Goal: Transaction & Acquisition: Purchase product/service

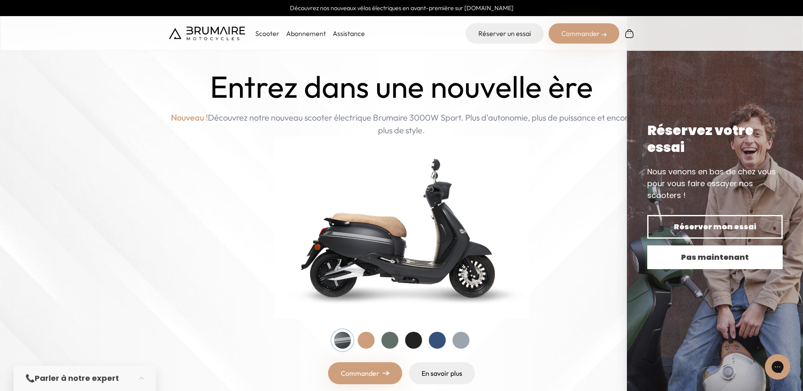
click at [703, 252] on span "Pas maintenant" at bounding box center [715, 258] width 106 height 12
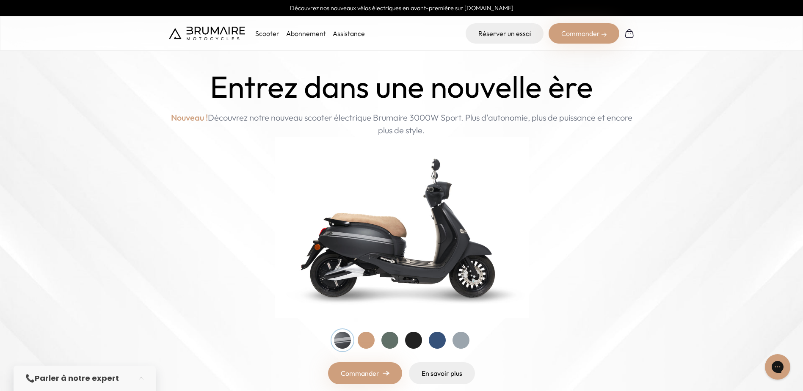
click at [468, 270] on img at bounding box center [402, 228] width 254 height 182
click at [369, 342] on div at bounding box center [366, 340] width 17 height 17
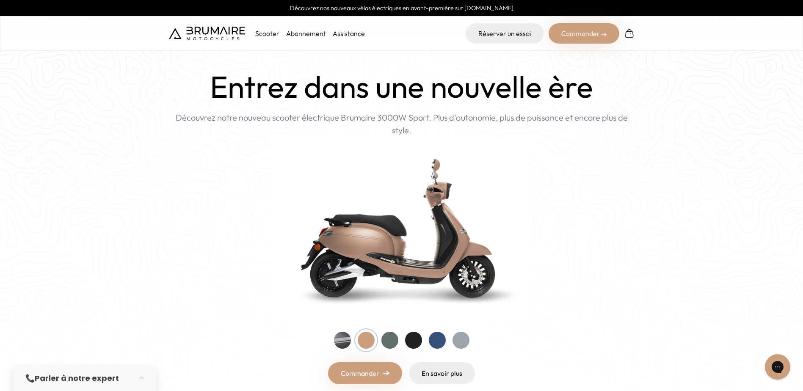
click at [390, 340] on div at bounding box center [390, 340] width 17 height 17
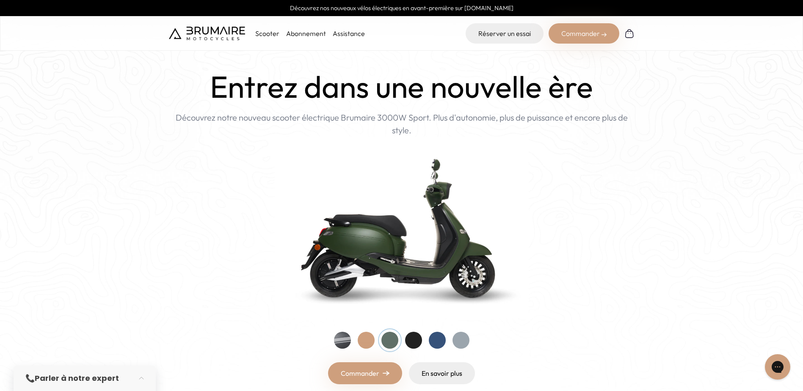
click at [413, 340] on div at bounding box center [413, 340] width 17 height 17
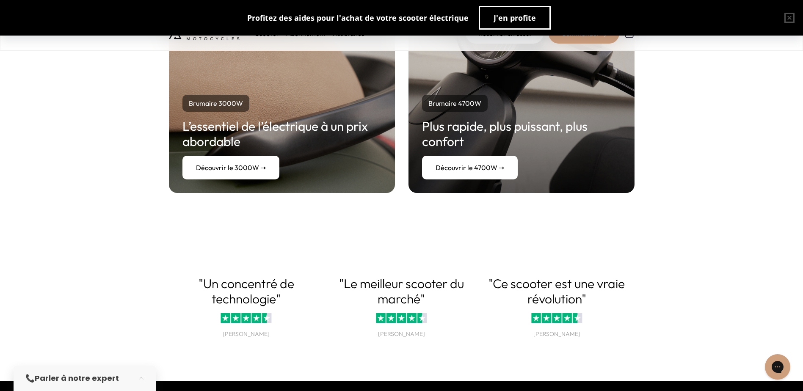
scroll to position [1524, 0]
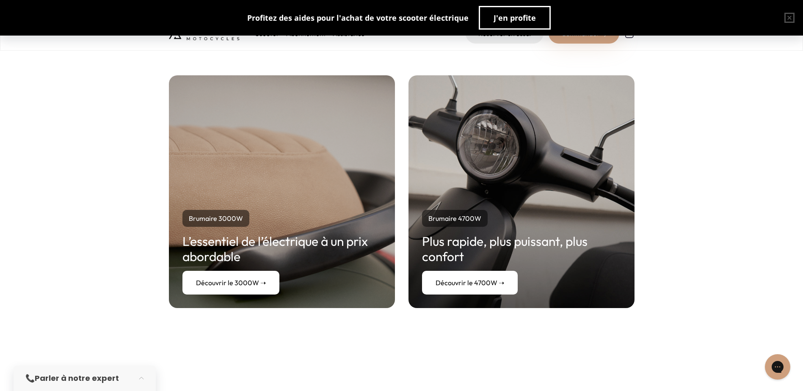
click at [473, 283] on link "Découvrir le 4700W ➝" at bounding box center [470, 283] width 96 height 24
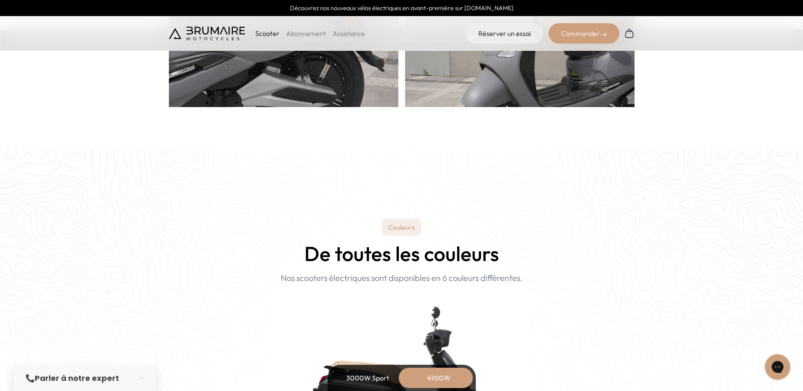
scroll to position [423, 0]
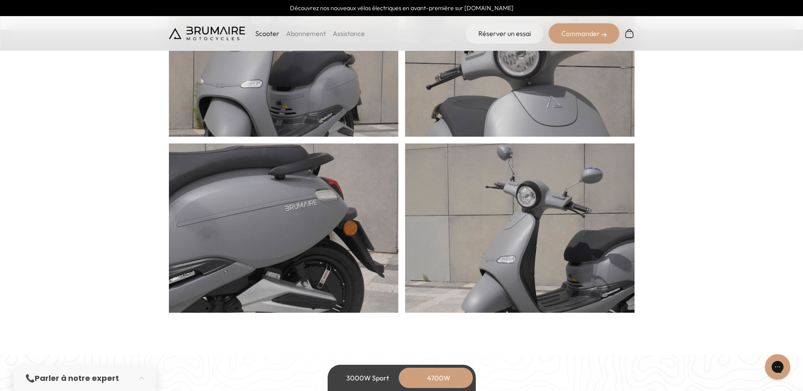
click at [304, 35] on link "Abonnement" at bounding box center [306, 33] width 40 height 8
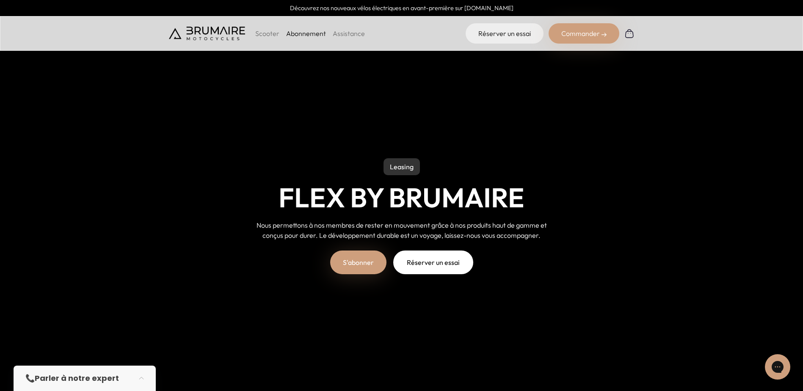
click at [261, 30] on p "Scooter" at bounding box center [267, 33] width 24 height 10
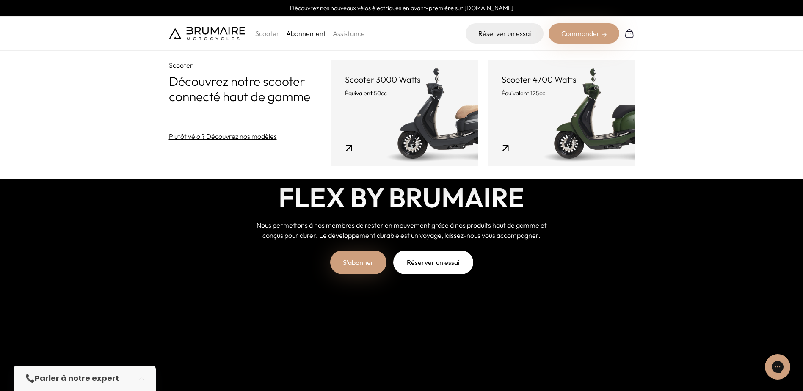
click at [518, 88] on header "Scooter 4700 Watts Équivalent 125cc" at bounding box center [561, 86] width 119 height 24
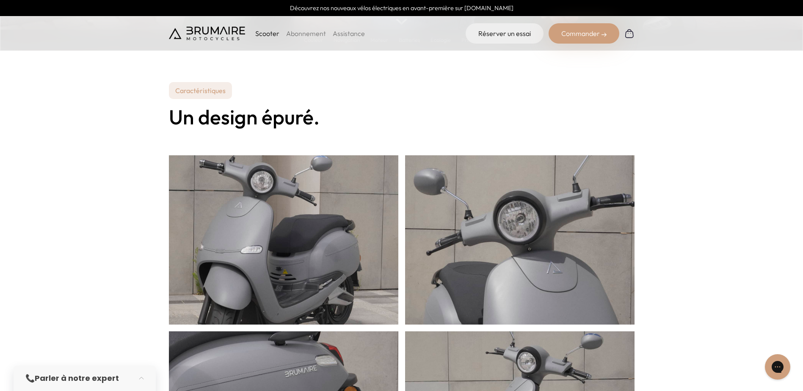
scroll to position [254, 0]
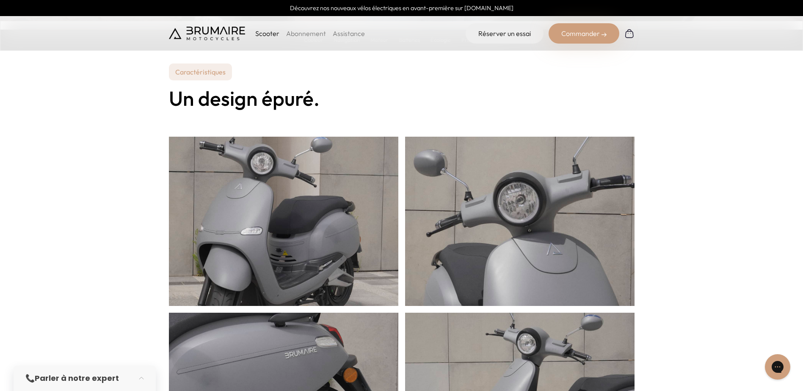
click at [588, 33] on div "Commander" at bounding box center [584, 33] width 71 height 20
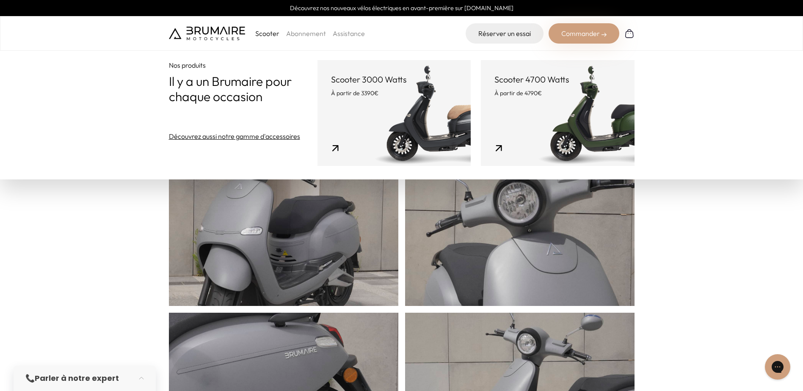
click at [564, 111] on link "Scooter 4700 Watts À partir de 4790€" at bounding box center [557, 113] width 153 height 106
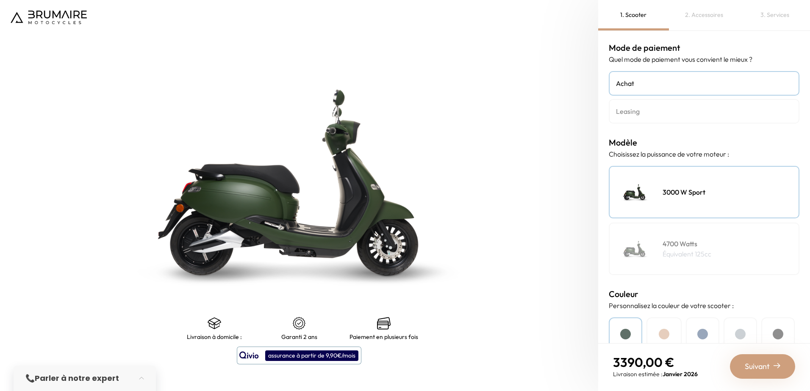
click at [682, 244] on h4 "4700 Watts" at bounding box center [686, 244] width 49 height 10
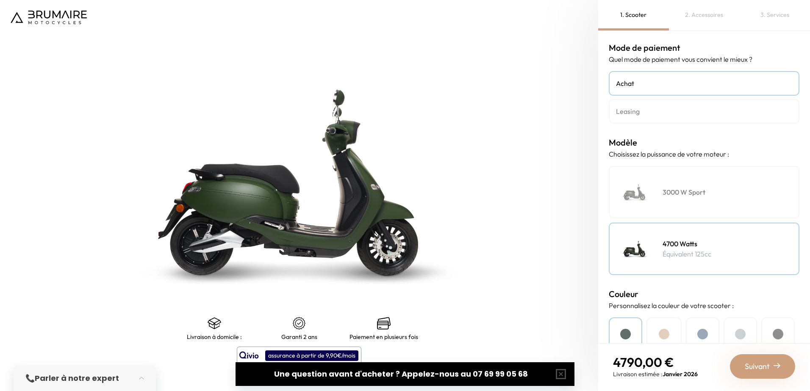
click at [666, 334] on div at bounding box center [663, 334] width 11 height 11
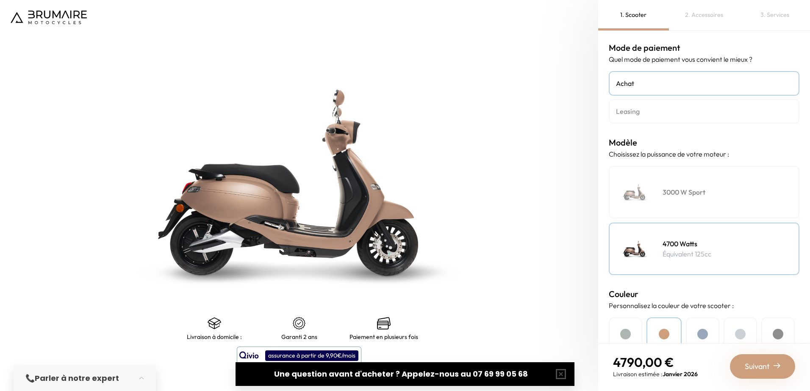
click at [705, 332] on div at bounding box center [702, 334] width 11 height 11
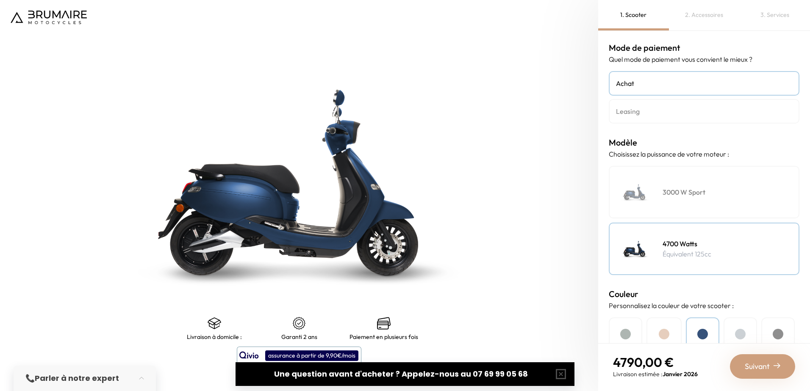
click at [741, 330] on div at bounding box center [740, 334] width 11 height 11
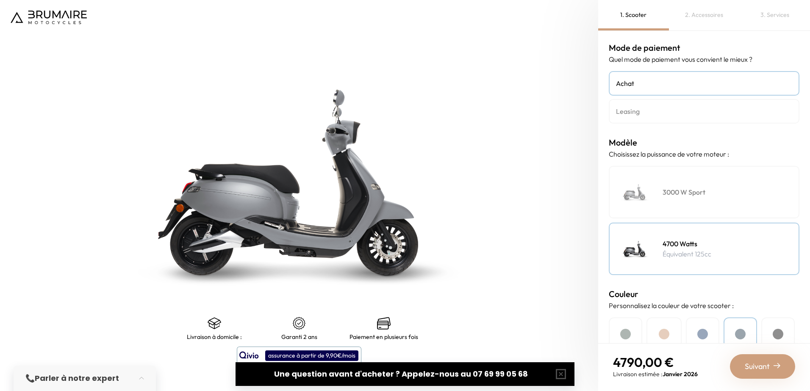
click at [780, 330] on div at bounding box center [777, 334] width 11 height 11
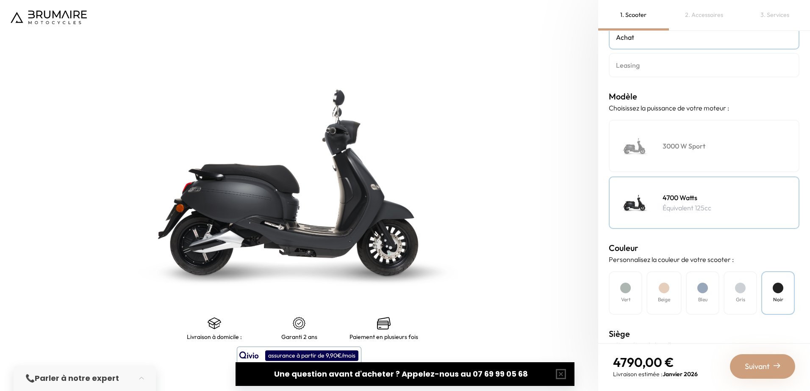
scroll to position [85, 0]
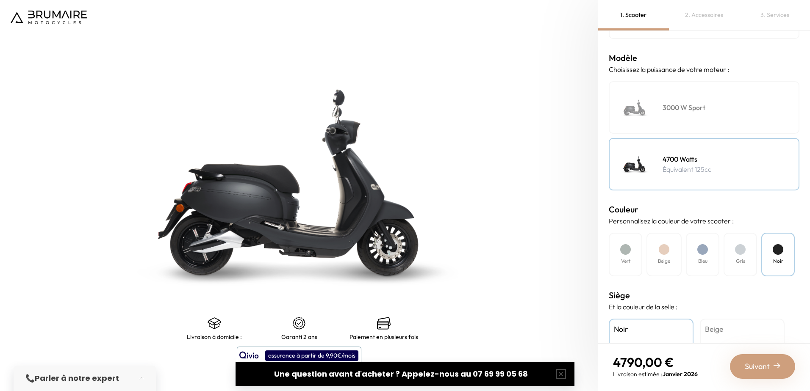
click at [713, 333] on h4 "Beige" at bounding box center [742, 329] width 75 height 11
click at [669, 329] on h4 "Noir" at bounding box center [651, 329] width 75 height 11
click at [736, 255] on div "Gris" at bounding box center [739, 255] width 33 height 44
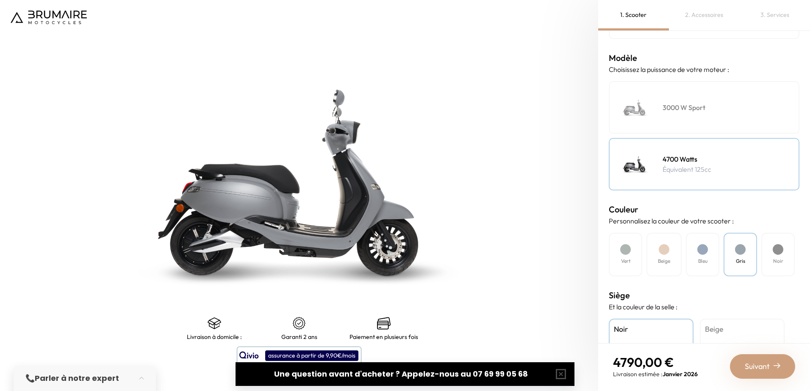
click at [702, 255] on div "Bleu" at bounding box center [702, 255] width 33 height 44
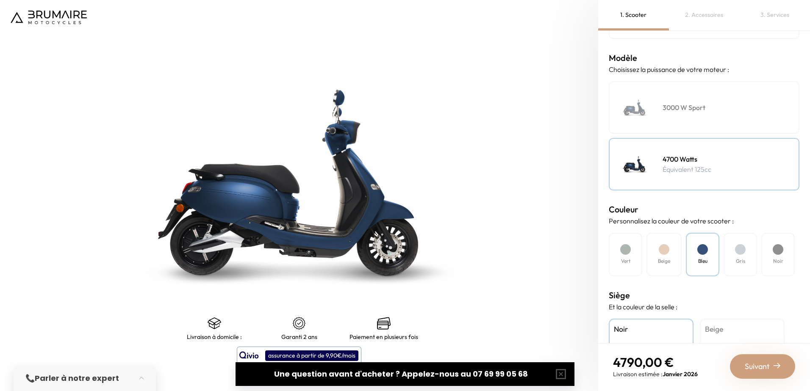
click at [668, 254] on div "Beige" at bounding box center [663, 255] width 35 height 44
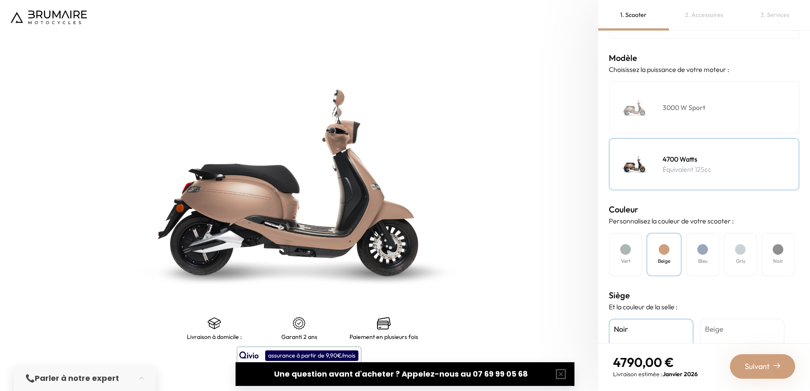
click at [603, 250] on div "Mode de paiement Quel mode de paiement vous convient le mieux ? Achat Leasing M…" at bounding box center [704, 187] width 212 height 313
click at [617, 251] on div "Vert" at bounding box center [624, 255] width 33 height 44
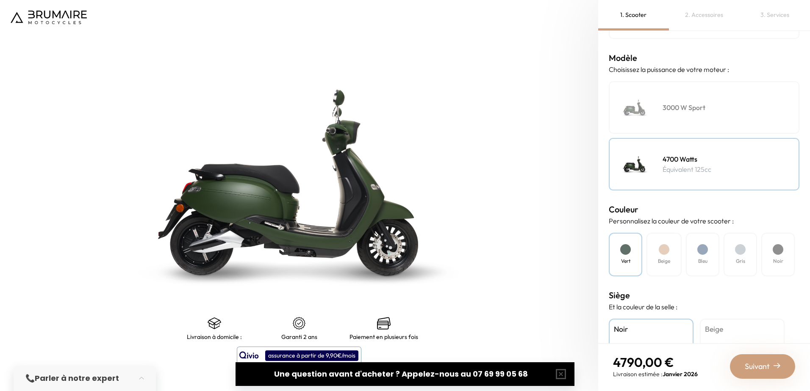
click at [777, 253] on div at bounding box center [777, 249] width 11 height 11
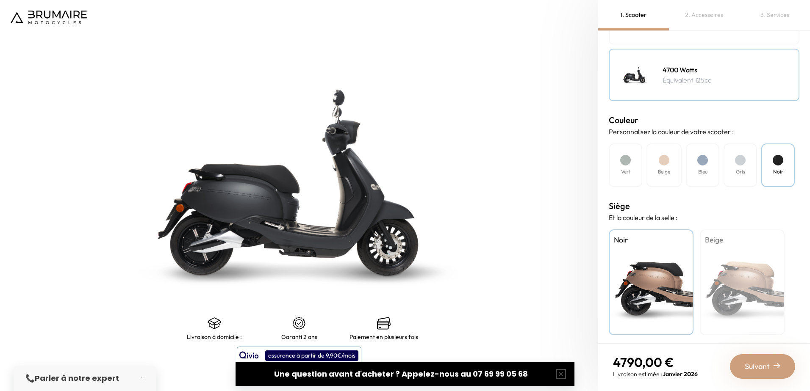
scroll to position [177, 0]
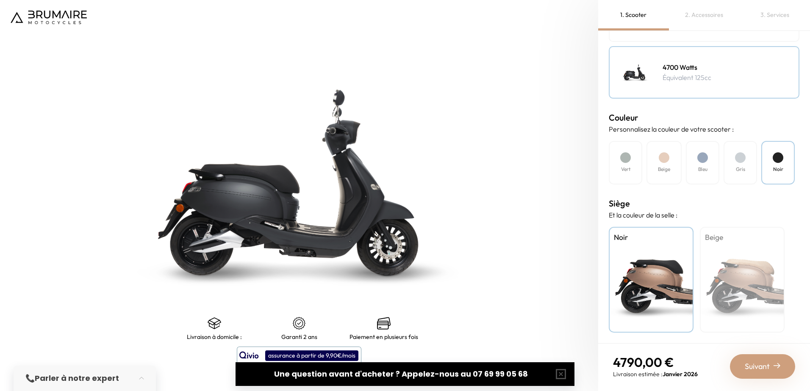
click at [768, 368] on span "Suivant" at bounding box center [756, 367] width 25 height 12
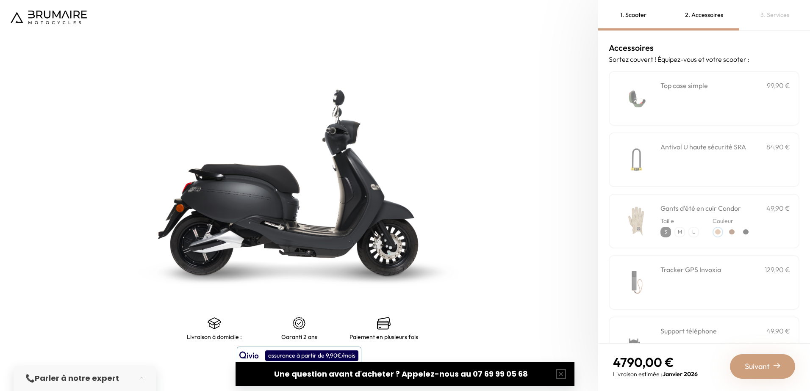
click at [687, 87] on h3 "Top case simple" at bounding box center [683, 85] width 47 height 10
click at [682, 94] on div "**********" at bounding box center [725, 98] width 130 height 36
click at [689, 152] on h3 "Antivol U haute sécurité SRA" at bounding box center [703, 147] width 86 height 10
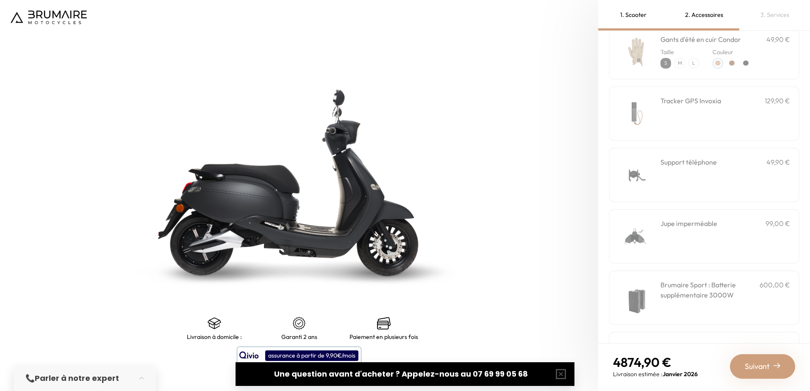
scroll to position [169, 0]
click at [695, 162] on h3 "Support téléphone" at bounding box center [688, 162] width 56 height 10
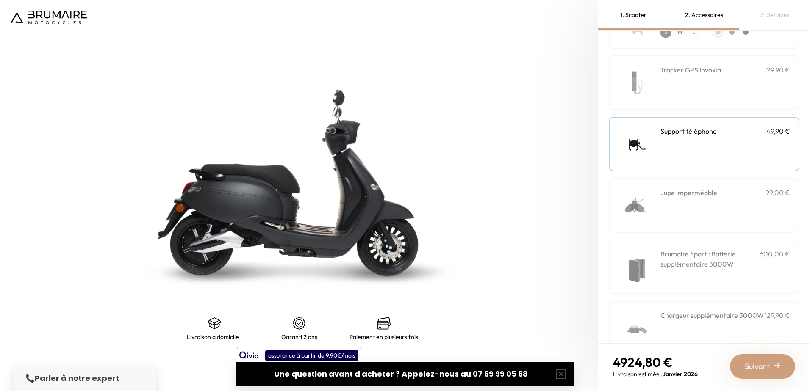
scroll to position [223, 0]
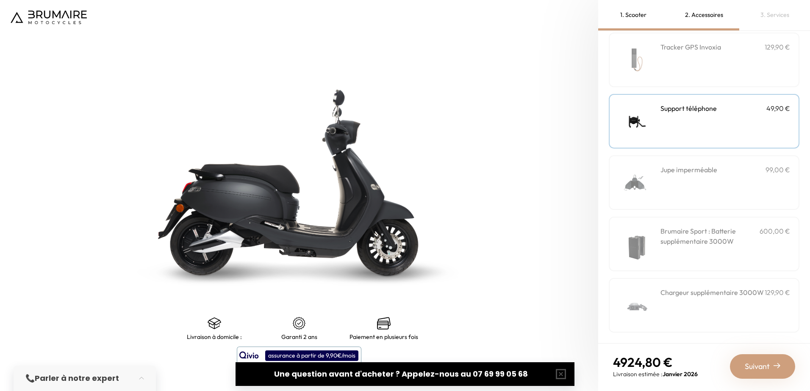
click at [763, 368] on span "Suivant" at bounding box center [756, 367] width 25 height 12
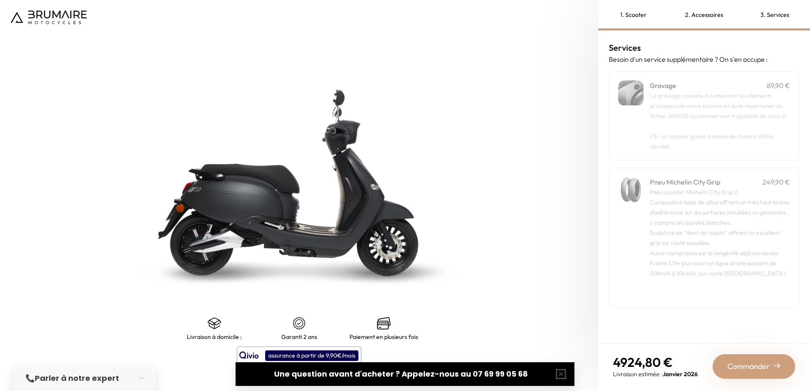
click at [750, 366] on span "Commander" at bounding box center [748, 367] width 42 height 12
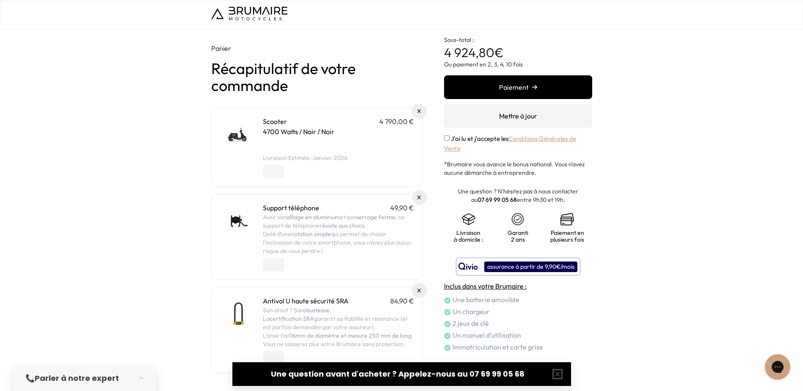
click at [254, 10] on img at bounding box center [249, 14] width 76 height 14
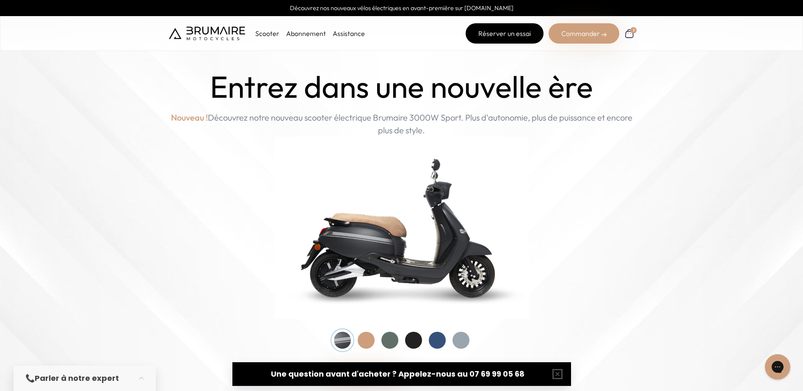
click at [504, 30] on link "Réserver un essai" at bounding box center [505, 33] width 78 height 20
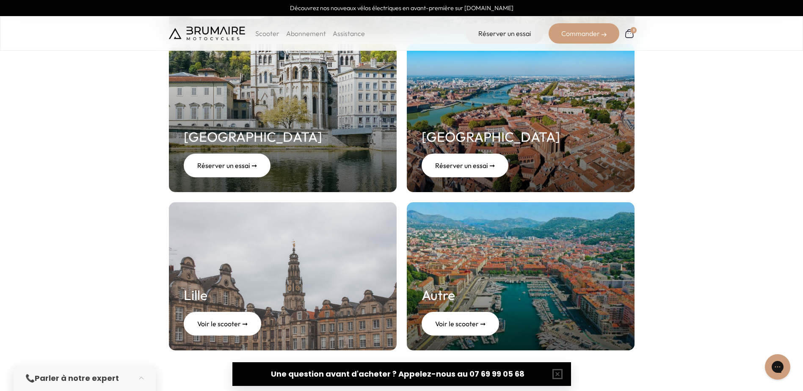
scroll to position [339, 0]
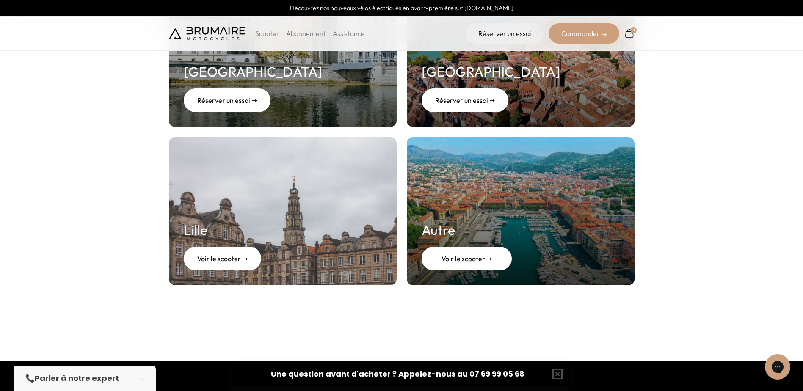
click at [458, 264] on div "Voir le scooter ➞" at bounding box center [467, 259] width 90 height 24
